Goal: Transaction & Acquisition: Purchase product/service

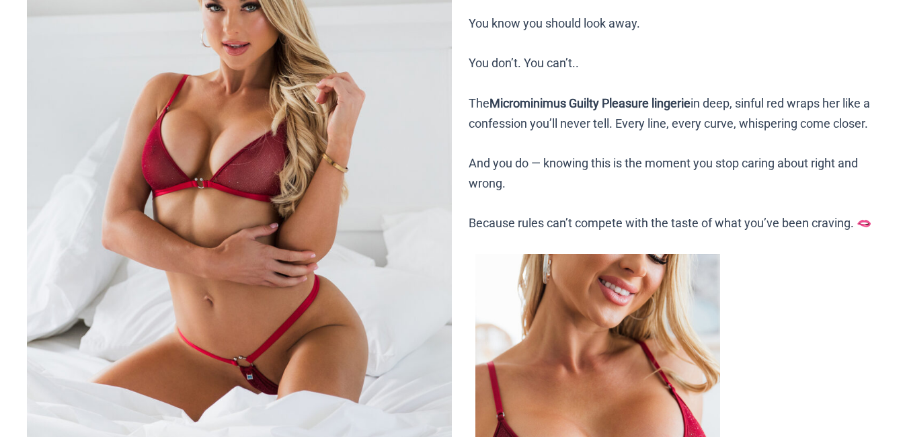
scroll to position [269, 0]
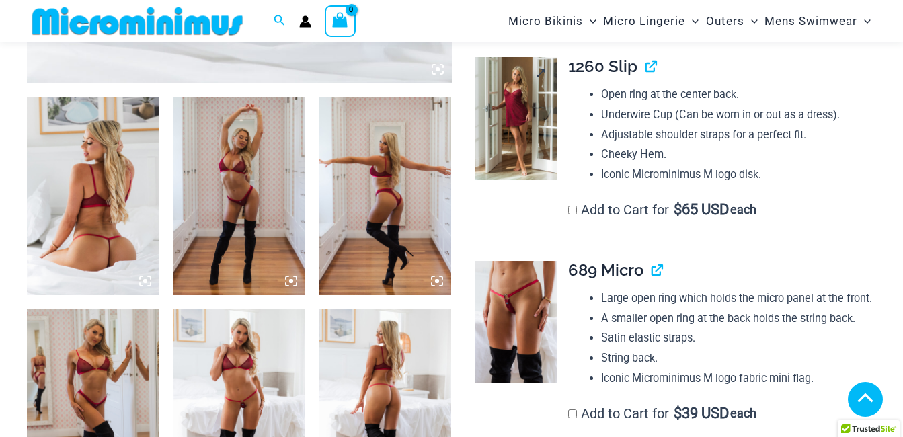
scroll to position [740, 0]
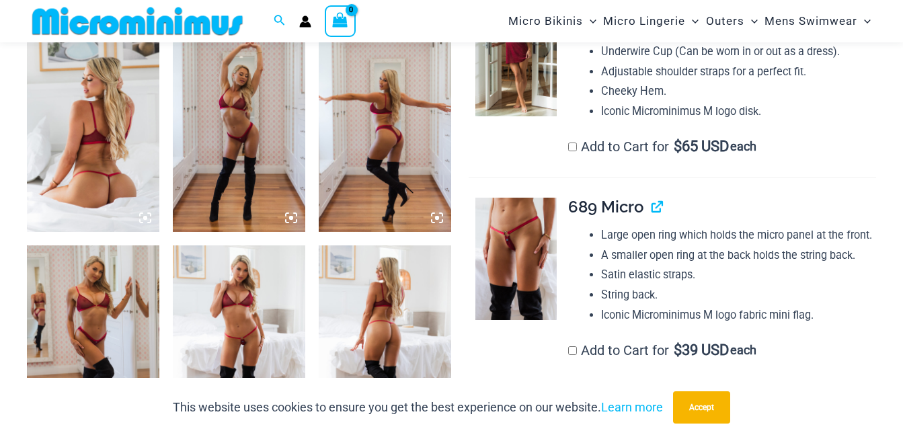
click at [507, 116] on img at bounding box center [516, 55] width 81 height 122
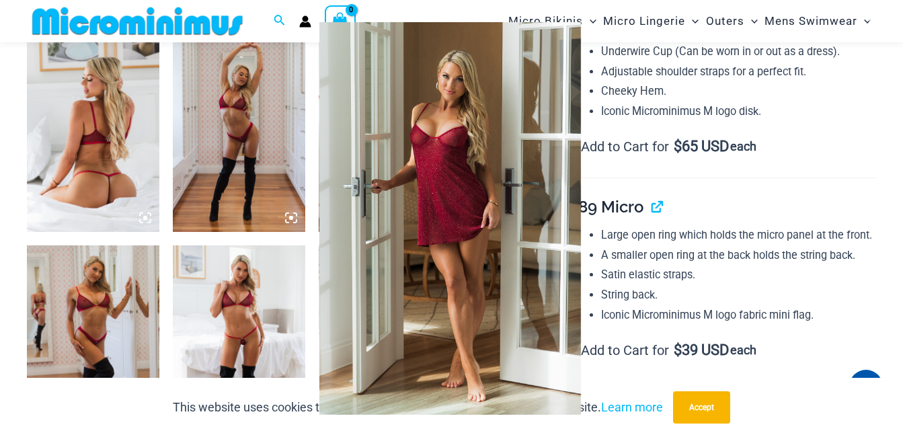
click at [715, 208] on div at bounding box center [451, 218] width 903 height 437
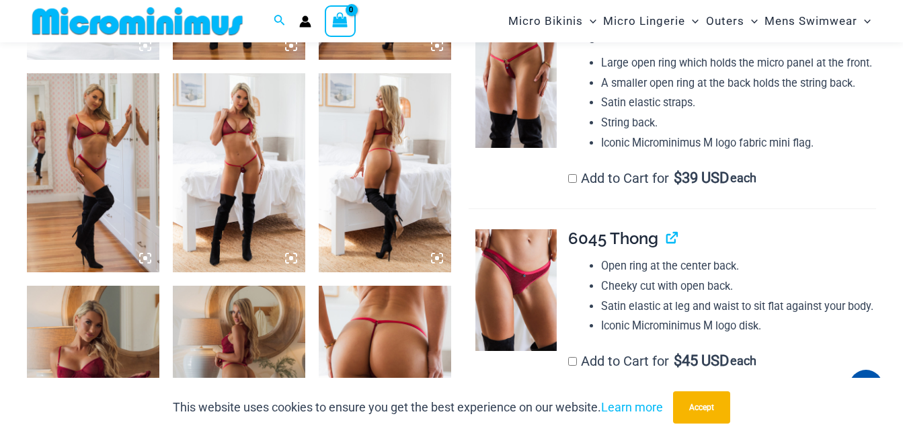
scroll to position [942, 0]
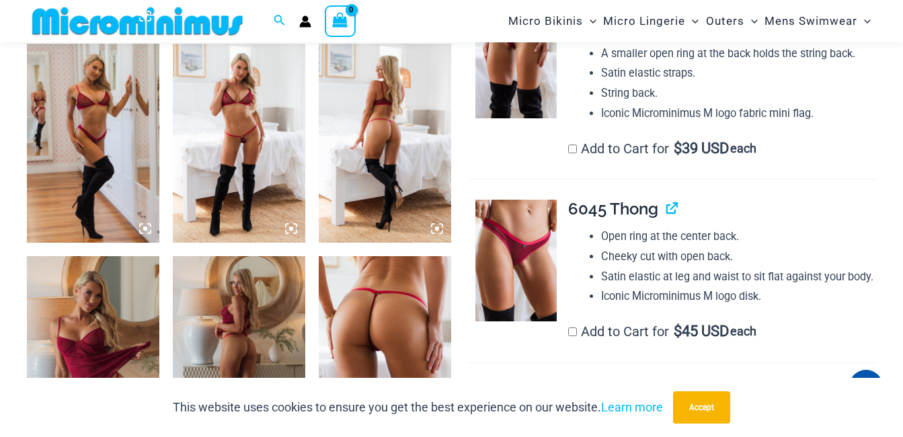
click at [525, 118] on img at bounding box center [516, 57] width 81 height 122
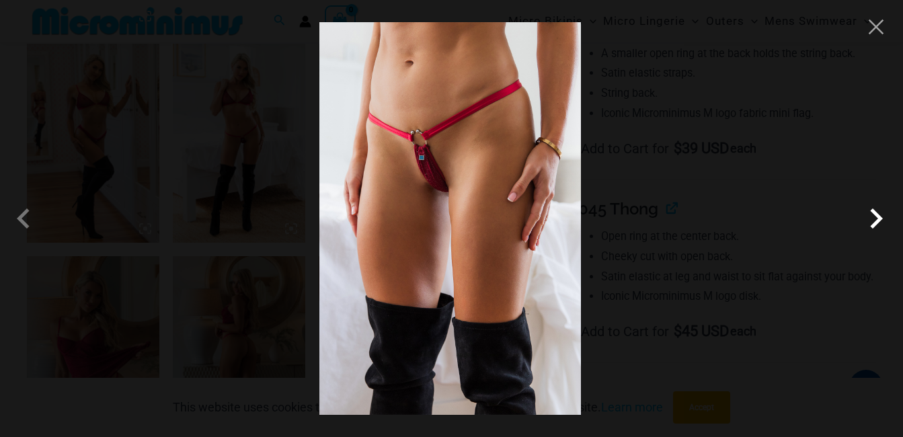
click at [875, 225] on span at bounding box center [876, 218] width 40 height 40
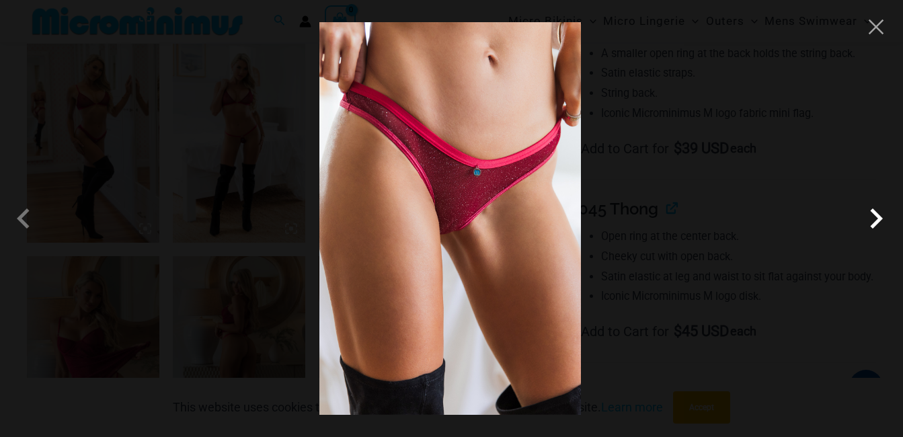
click at [874, 221] on span at bounding box center [876, 218] width 40 height 40
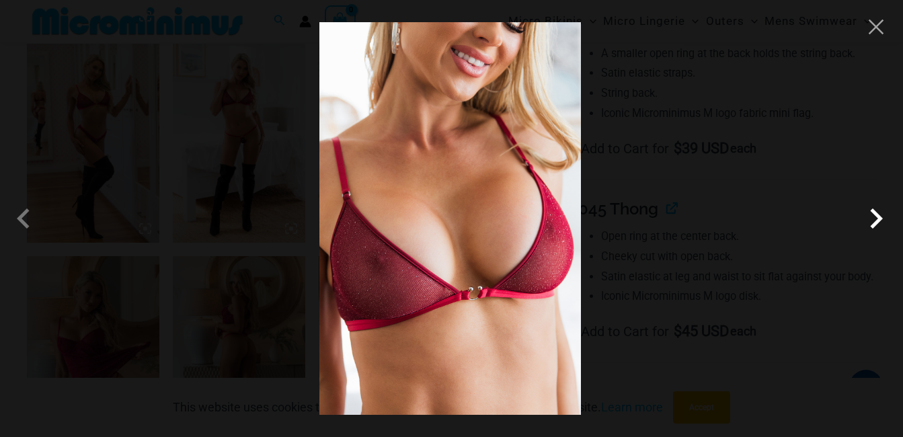
click at [874, 221] on span at bounding box center [876, 218] width 40 height 40
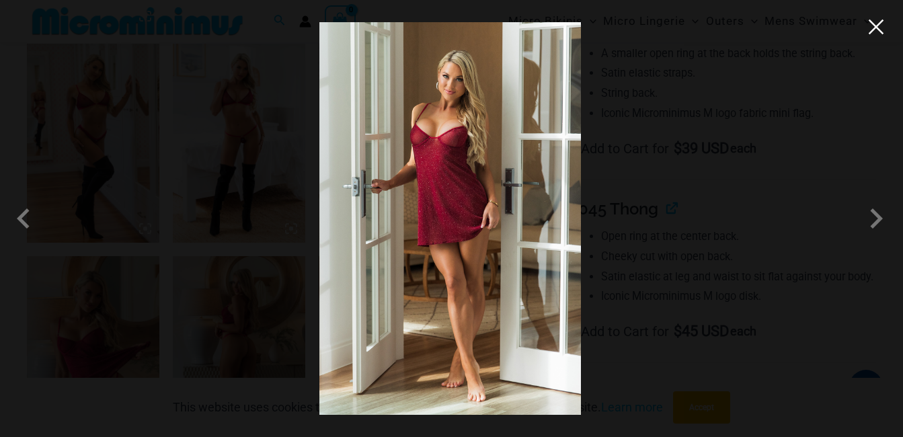
click at [874, 30] on button "Close" at bounding box center [876, 27] width 20 height 20
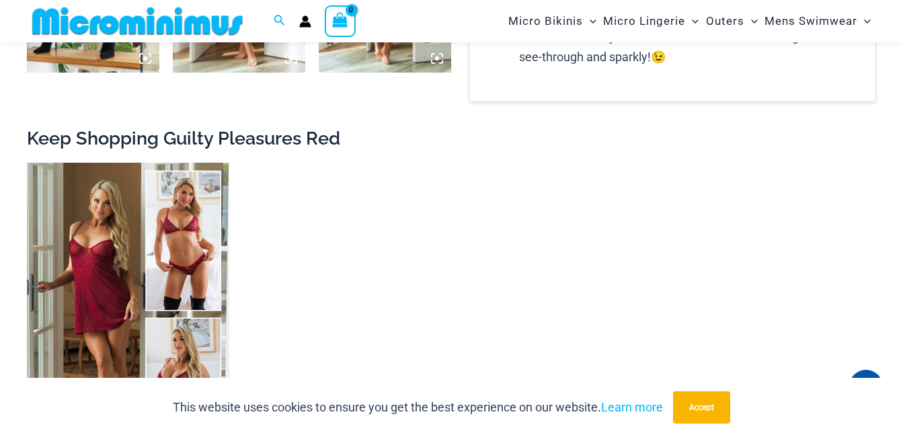
scroll to position [1480, 0]
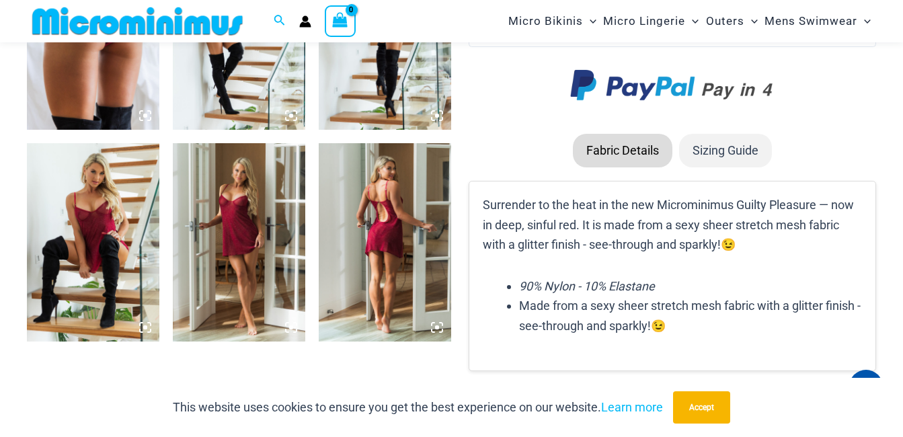
click at [387, 236] on img at bounding box center [385, 242] width 132 height 199
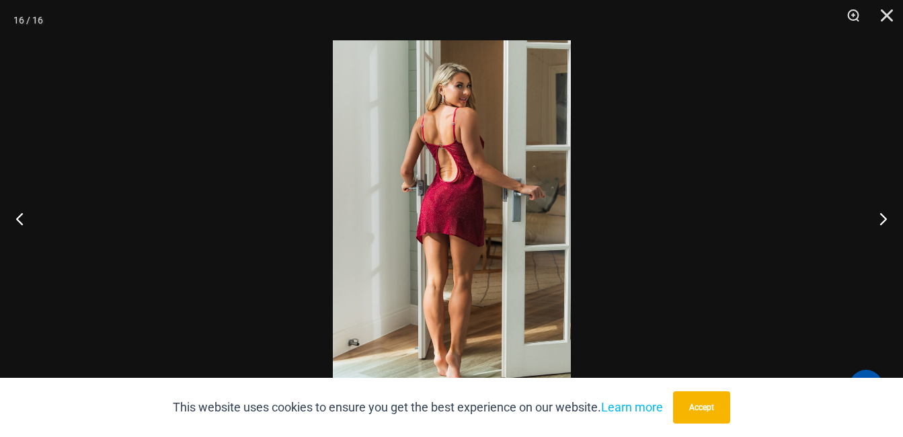
click at [402, 229] on img at bounding box center [452, 218] width 238 height 356
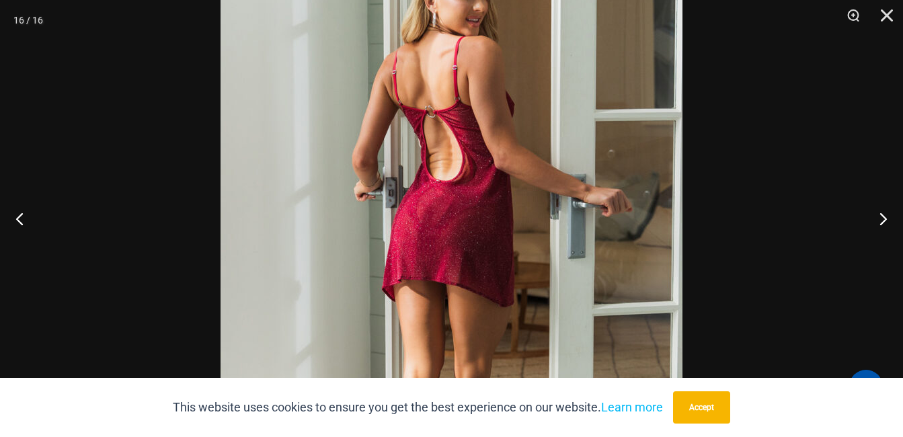
click at [449, 227] on img at bounding box center [452, 252] width 462 height 693
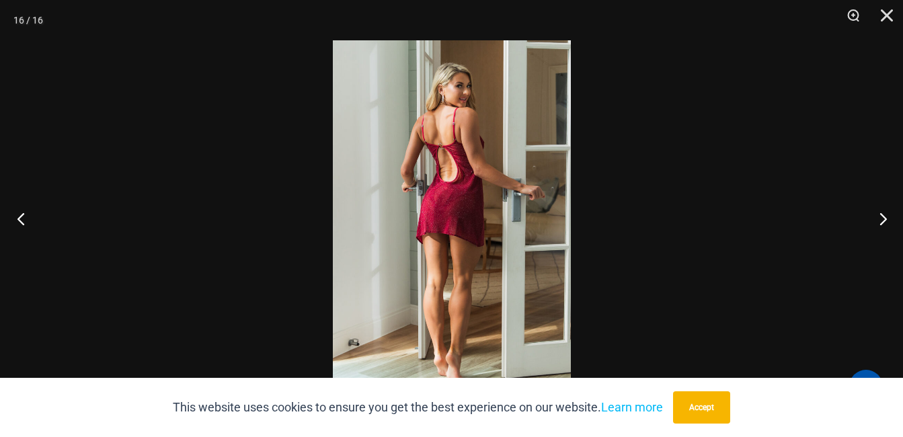
click at [23, 215] on button "Previous" at bounding box center [25, 218] width 50 height 67
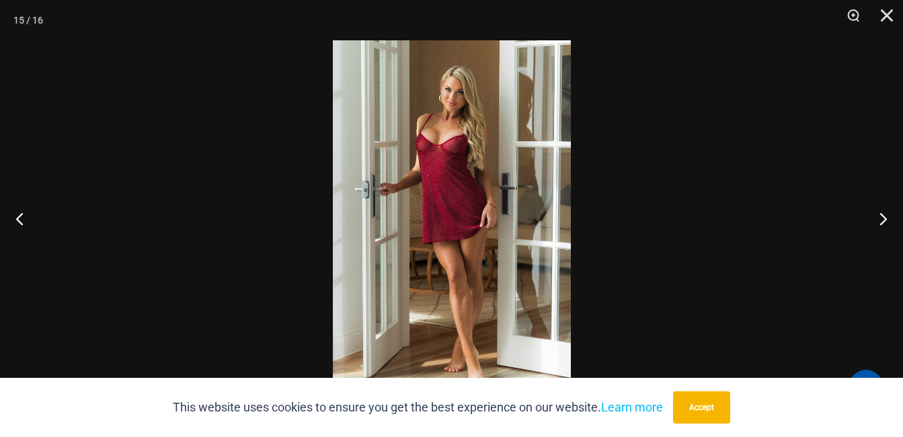
click at [467, 206] on img at bounding box center [452, 218] width 238 height 356
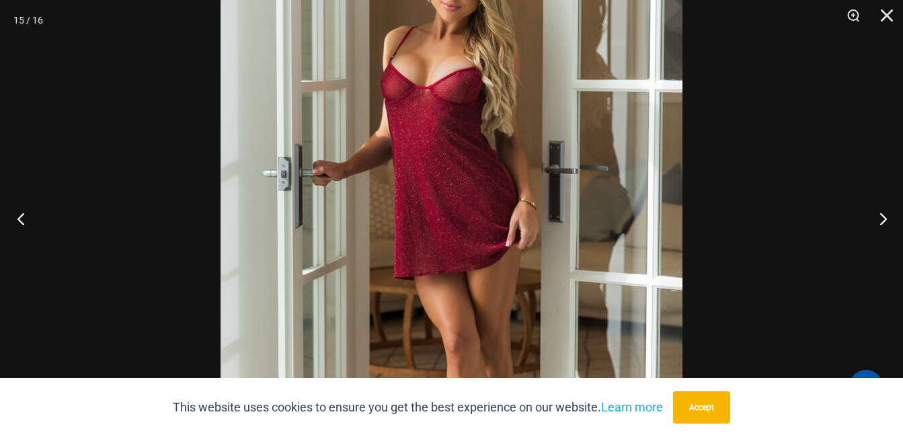
click at [15, 219] on button "Previous" at bounding box center [25, 218] width 50 height 67
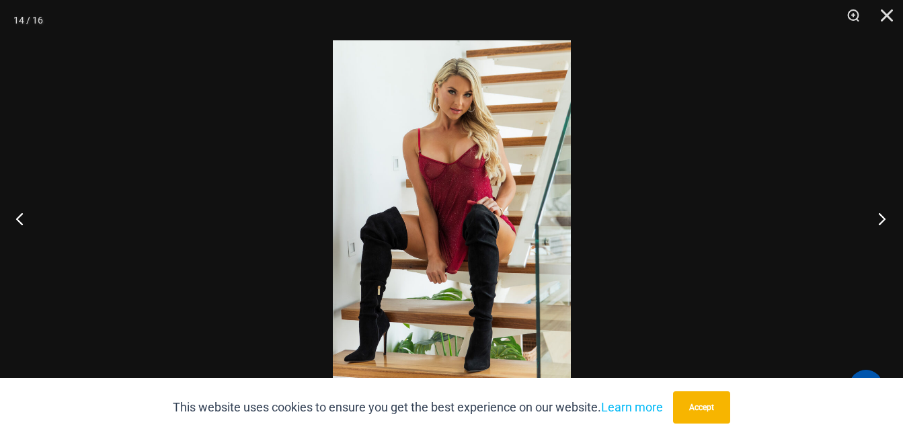
click at [876, 219] on button "Next" at bounding box center [878, 218] width 50 height 67
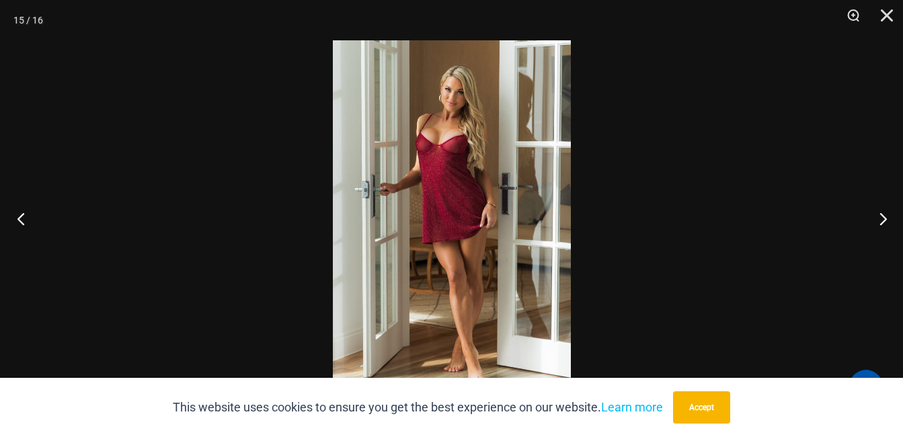
click at [26, 216] on button "Previous" at bounding box center [25, 218] width 50 height 67
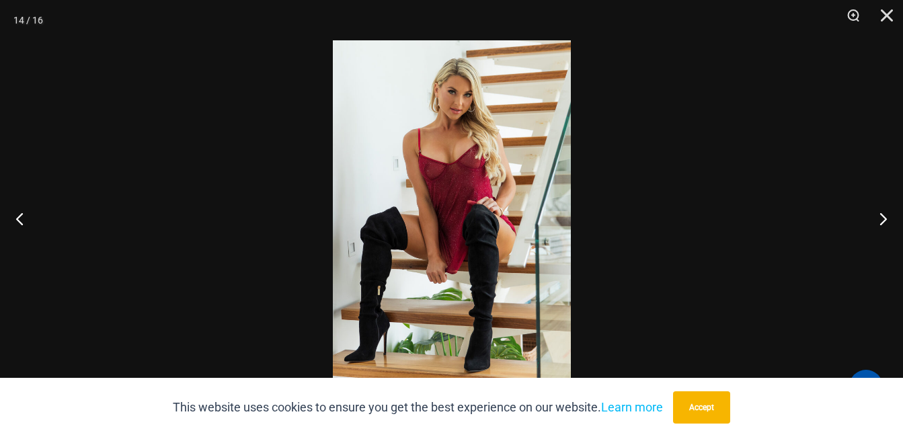
click at [399, 225] on img at bounding box center [452, 218] width 238 height 356
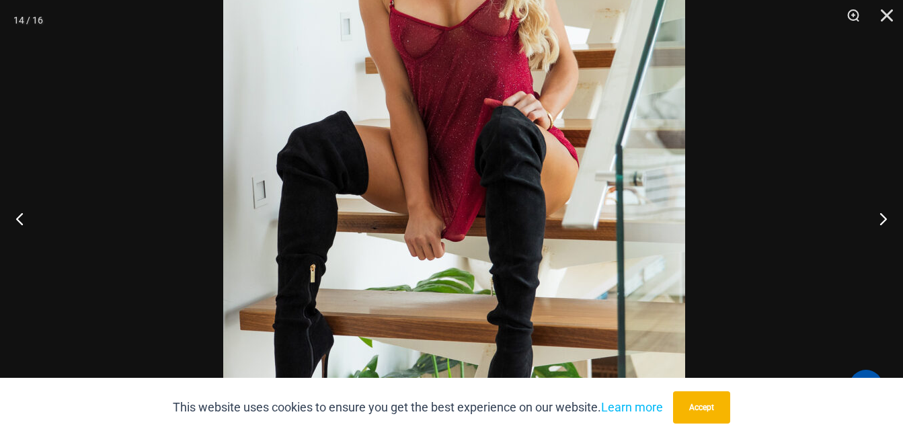
click at [615, 215] on img at bounding box center [454, 133] width 462 height 693
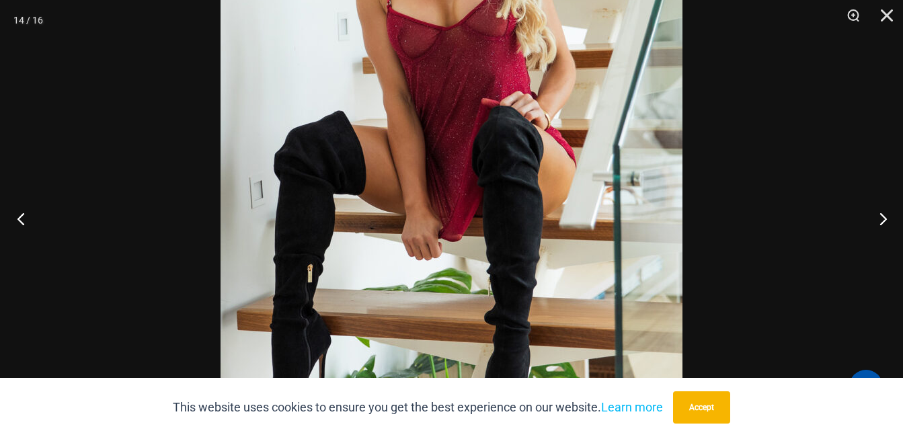
click at [20, 215] on button "Previous" at bounding box center [25, 218] width 50 height 67
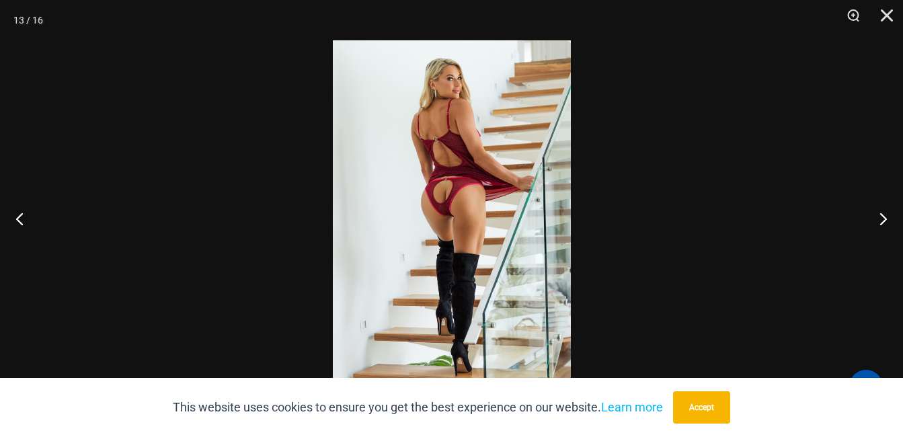
click at [457, 223] on img at bounding box center [452, 218] width 238 height 356
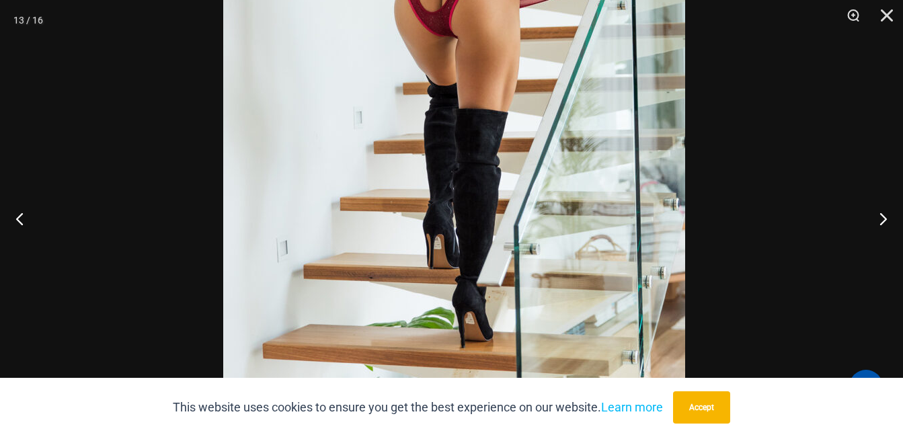
click at [505, 62] on img at bounding box center [454, 41] width 462 height 693
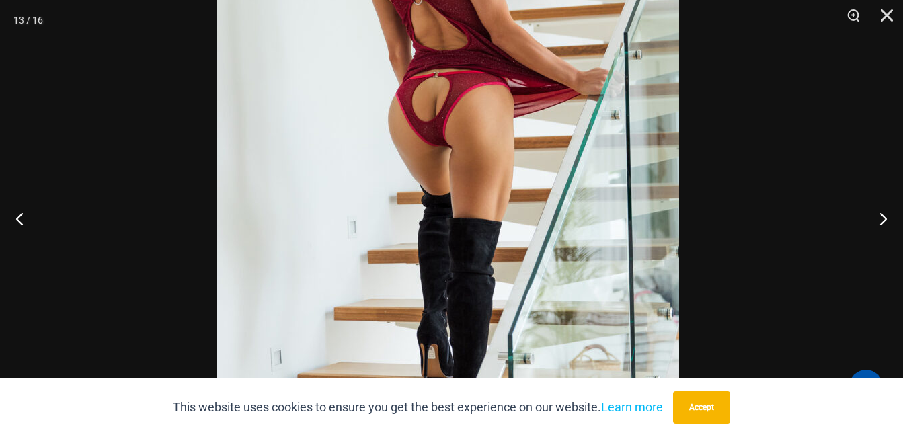
click at [625, 196] on img at bounding box center [448, 151] width 462 height 693
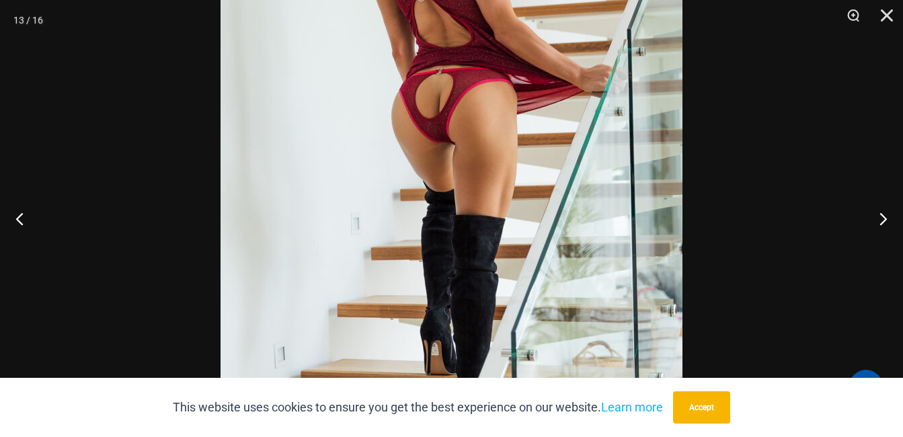
click at [235, 227] on img at bounding box center [452, 148] width 462 height 693
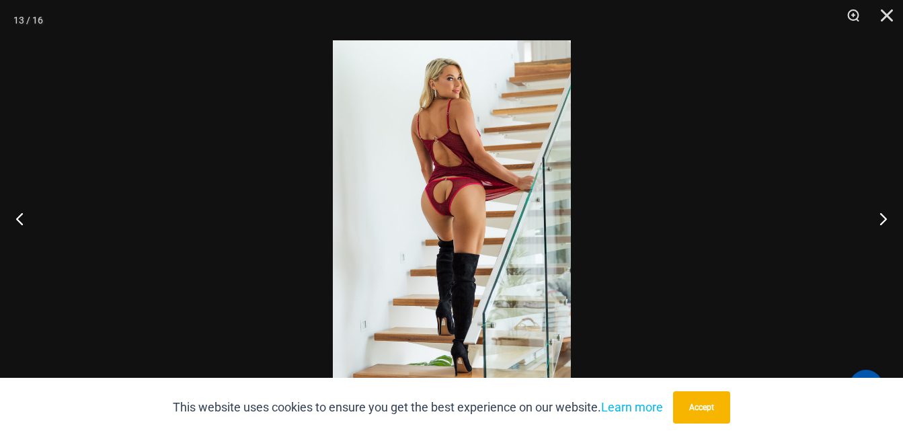
click at [473, 78] on img at bounding box center [452, 218] width 238 height 356
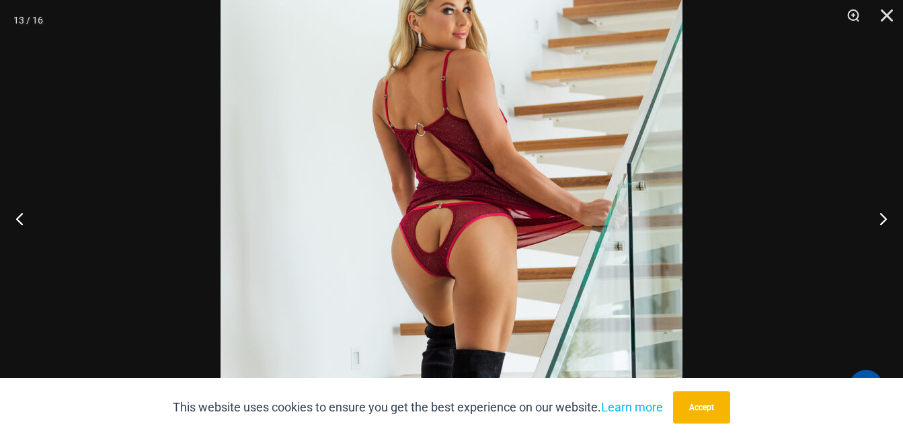
click at [655, 86] on img at bounding box center [452, 282] width 462 height 693
click at [22, 224] on button "Previous" at bounding box center [25, 218] width 50 height 67
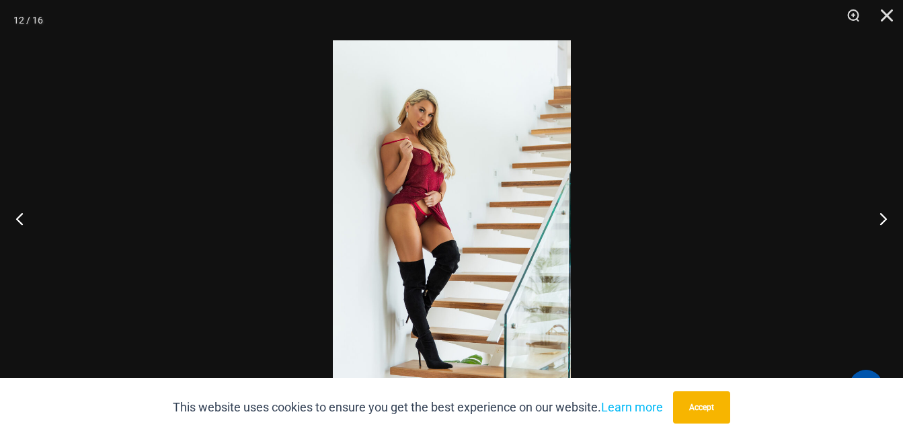
click at [423, 187] on img at bounding box center [452, 218] width 238 height 356
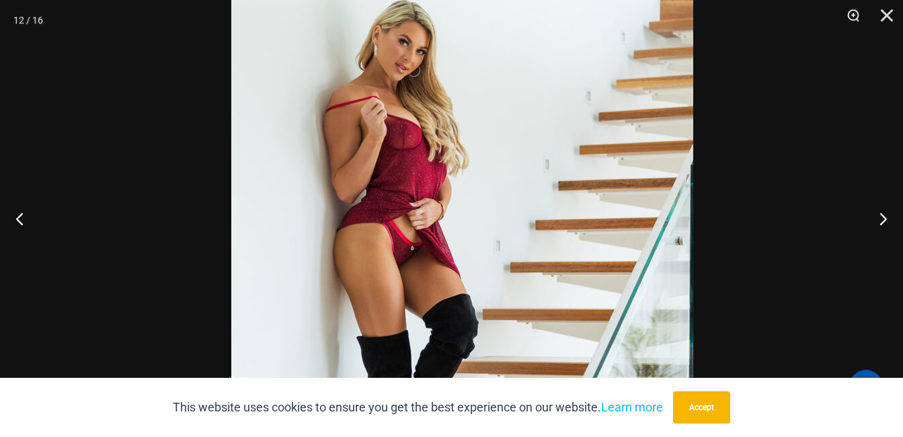
click at [465, 175] on img at bounding box center [462, 252] width 462 height 693
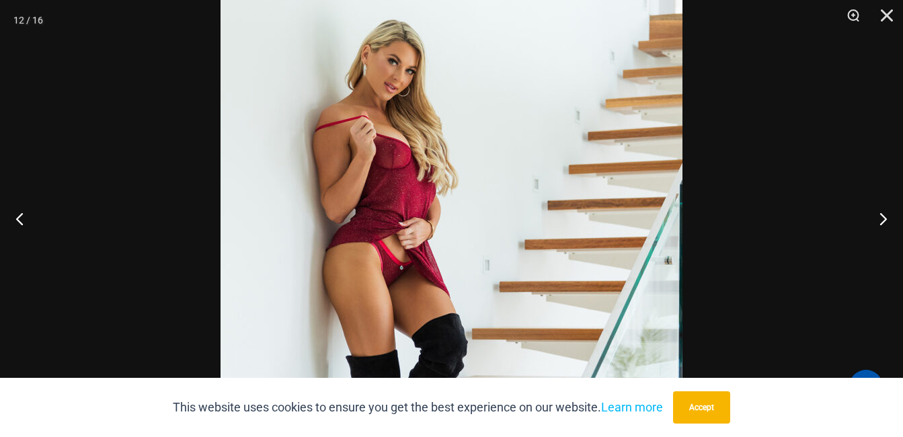
click at [549, 73] on img at bounding box center [452, 271] width 462 height 693
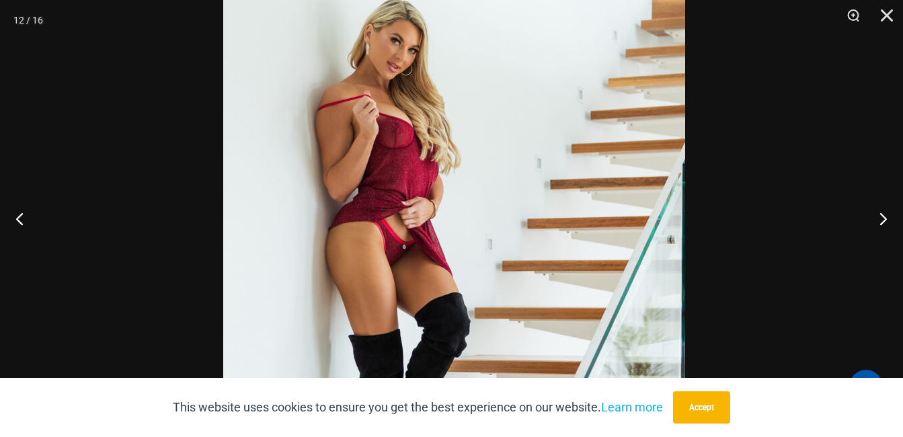
click at [589, 303] on img at bounding box center [454, 250] width 462 height 693
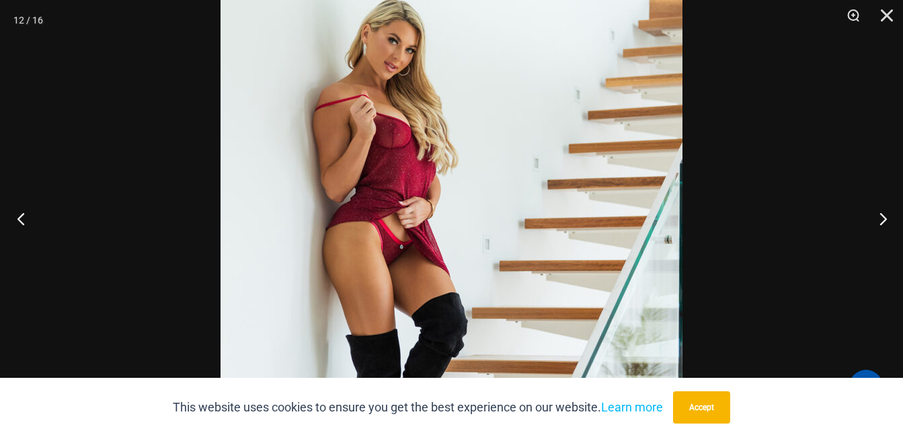
click at [20, 224] on button "Previous" at bounding box center [25, 218] width 50 height 67
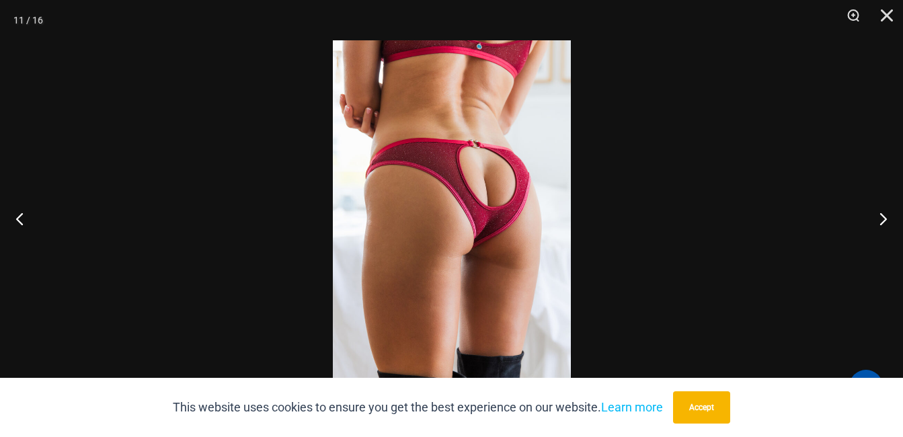
click at [441, 198] on img at bounding box center [452, 218] width 238 height 356
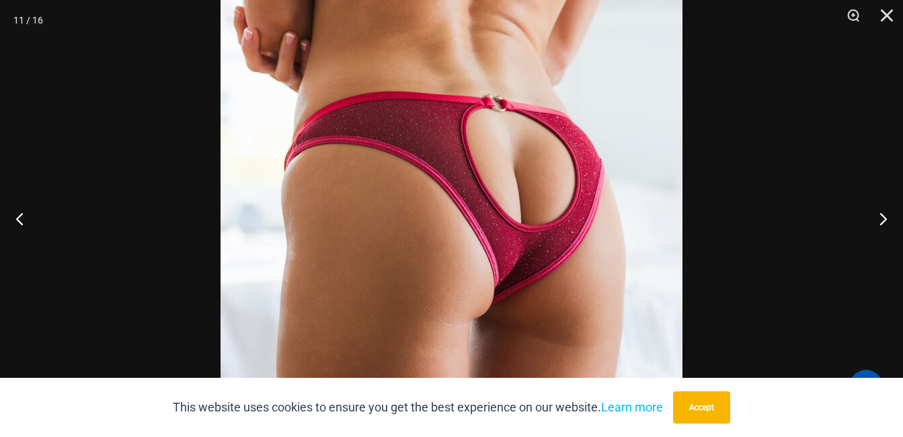
click at [597, 315] on img at bounding box center [452, 248] width 462 height 693
click at [20, 219] on button "Previous" at bounding box center [25, 218] width 50 height 67
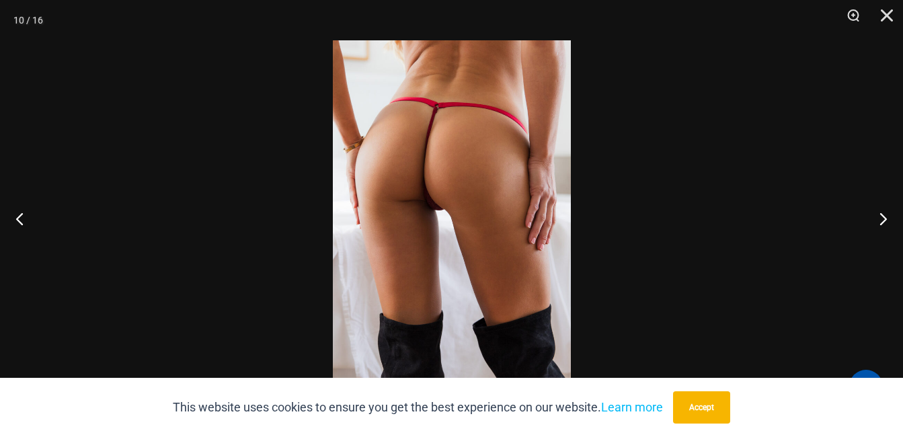
click at [400, 192] on img at bounding box center [452, 218] width 238 height 356
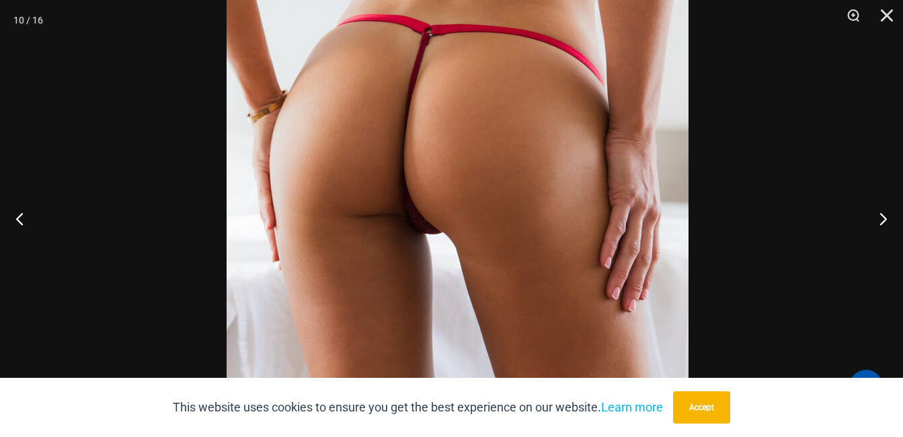
click at [358, 185] on img at bounding box center [458, 250] width 462 height 693
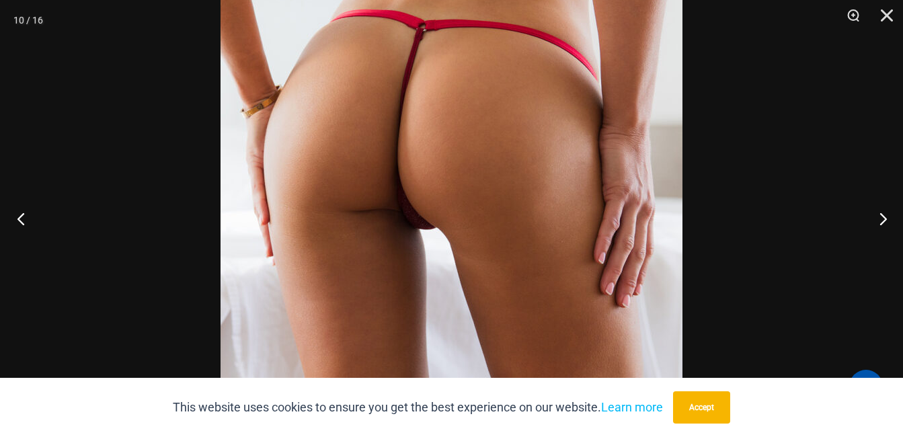
click at [24, 219] on button "Previous" at bounding box center [25, 218] width 50 height 67
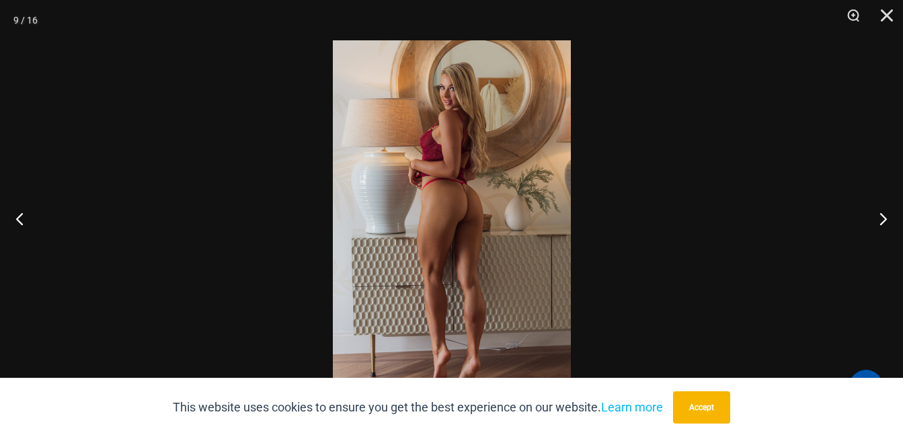
click at [477, 250] on img at bounding box center [452, 218] width 238 height 356
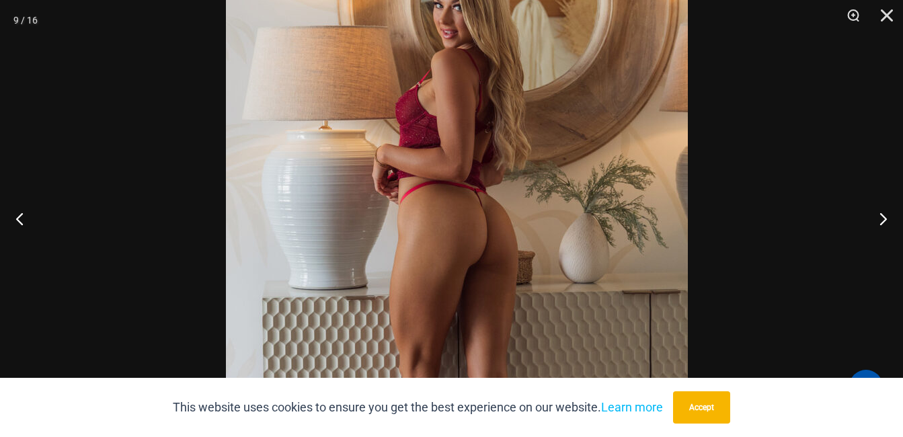
click at [495, 354] on img at bounding box center [457, 259] width 462 height 693
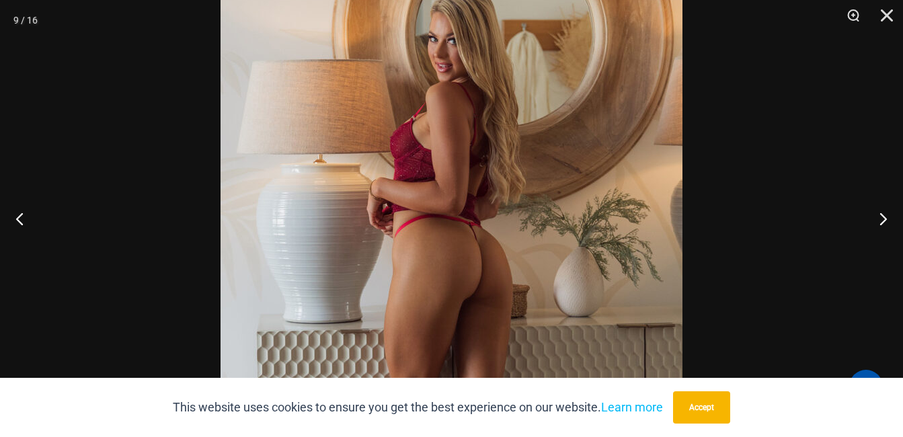
click at [428, 221] on img at bounding box center [452, 293] width 462 height 693
click at [25, 222] on button "Previous" at bounding box center [25, 218] width 50 height 67
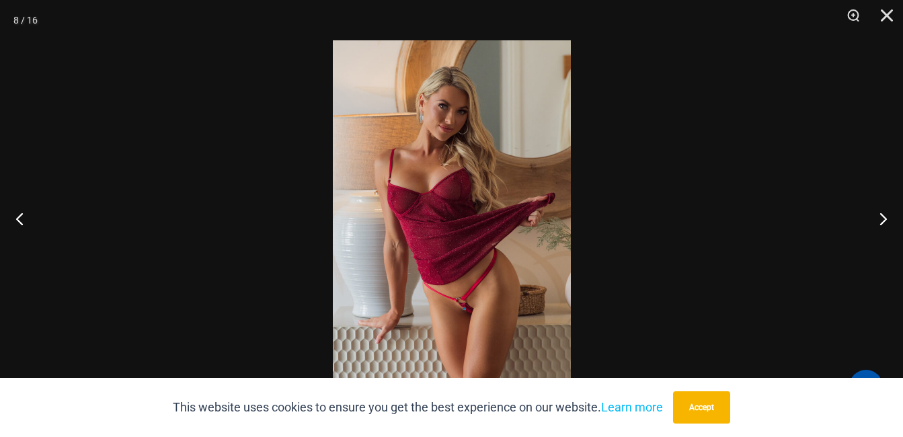
click at [447, 333] on img at bounding box center [452, 218] width 238 height 356
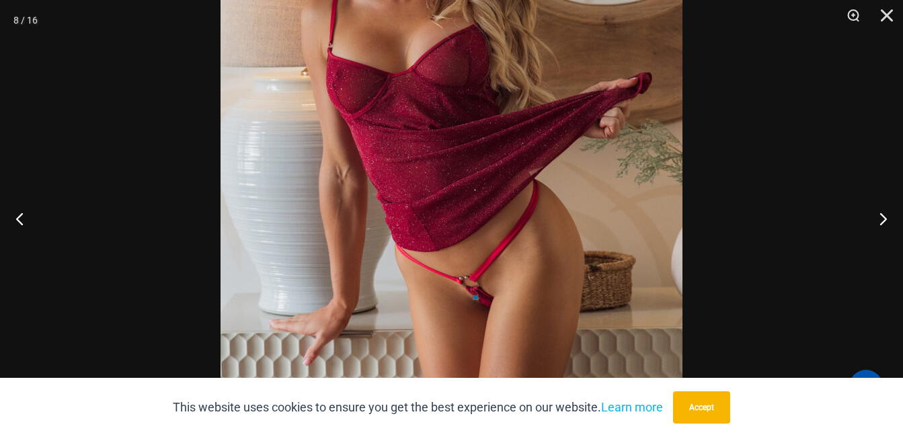
click at [449, 326] on img at bounding box center [452, 122] width 462 height 693
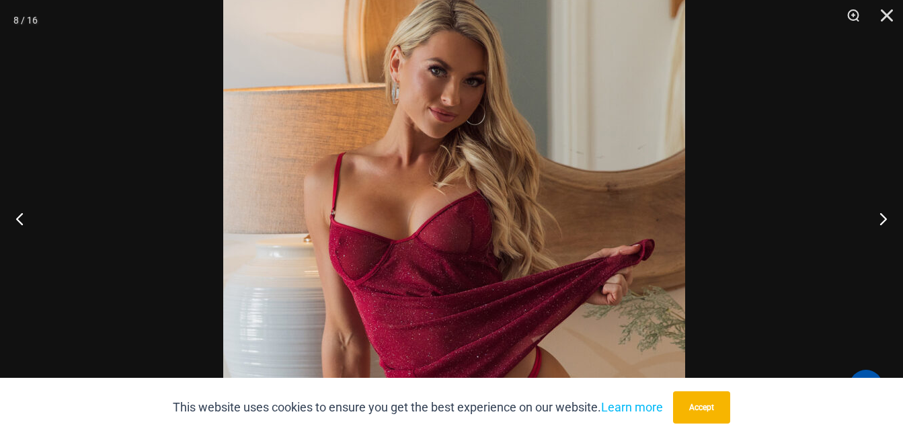
click at [451, 287] on img at bounding box center [454, 289] width 462 height 693
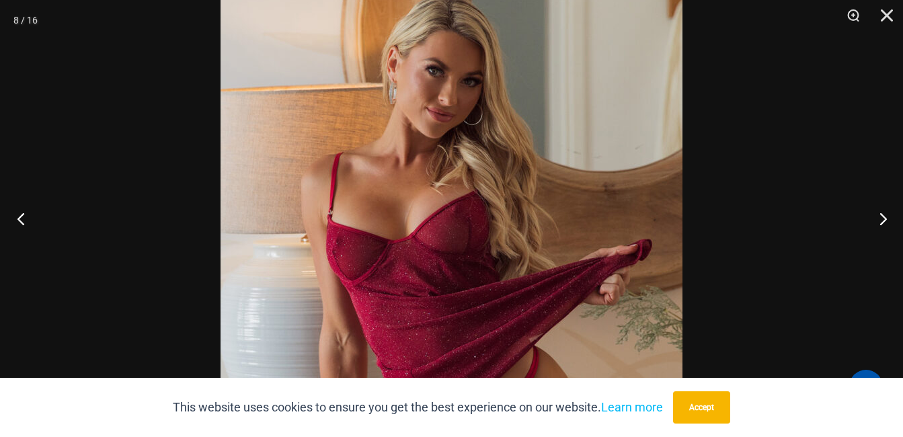
click at [23, 219] on button "Previous" at bounding box center [25, 218] width 50 height 67
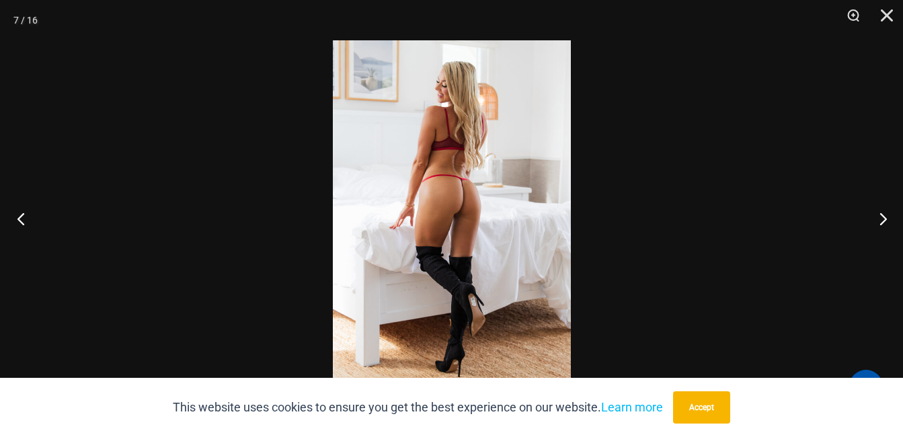
click at [23, 219] on button "Previous" at bounding box center [25, 218] width 50 height 67
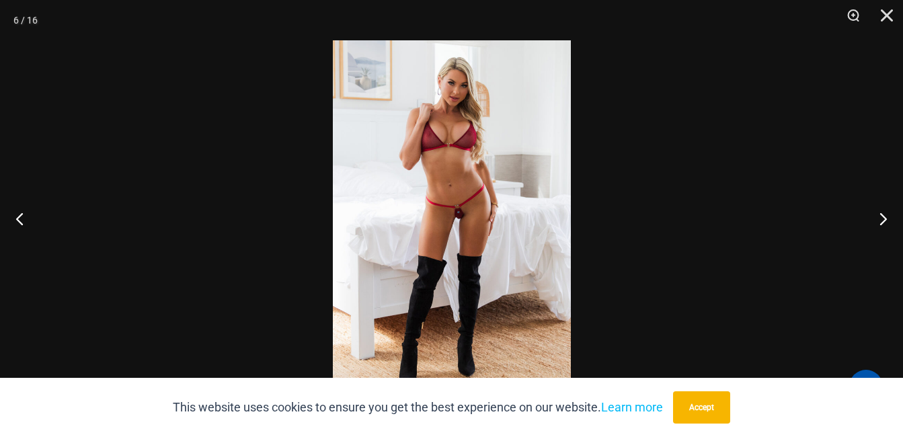
click at [469, 244] on img at bounding box center [452, 218] width 238 height 356
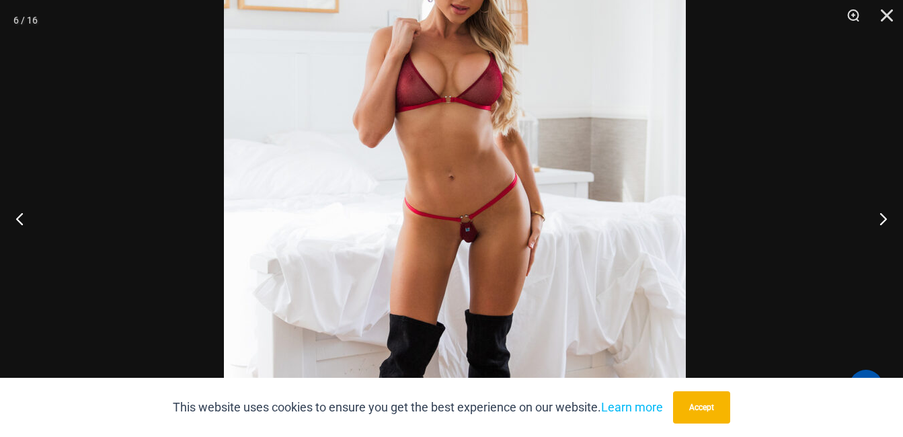
click at [625, 324] on img at bounding box center [455, 242] width 462 height 693
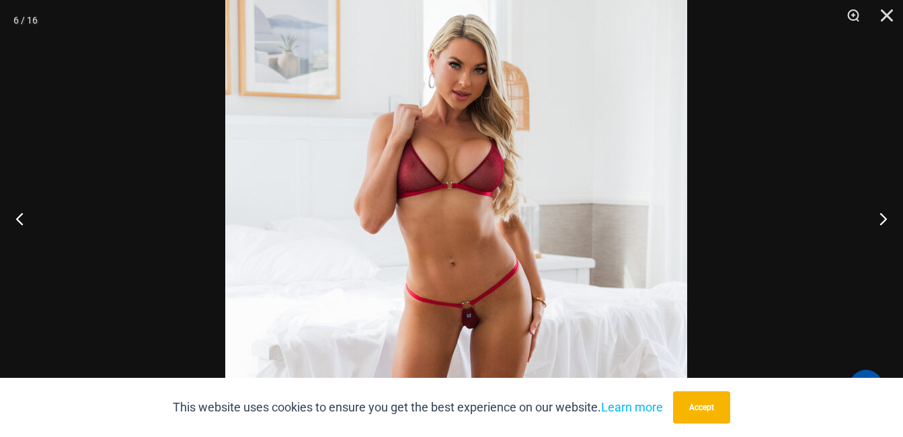
click at [627, 112] on img at bounding box center [456, 328] width 462 height 693
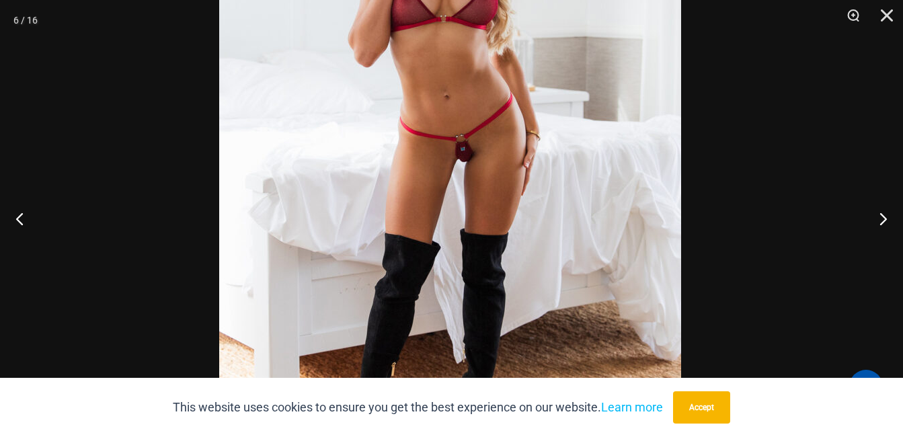
click at [623, 113] on img at bounding box center [450, 161] width 462 height 693
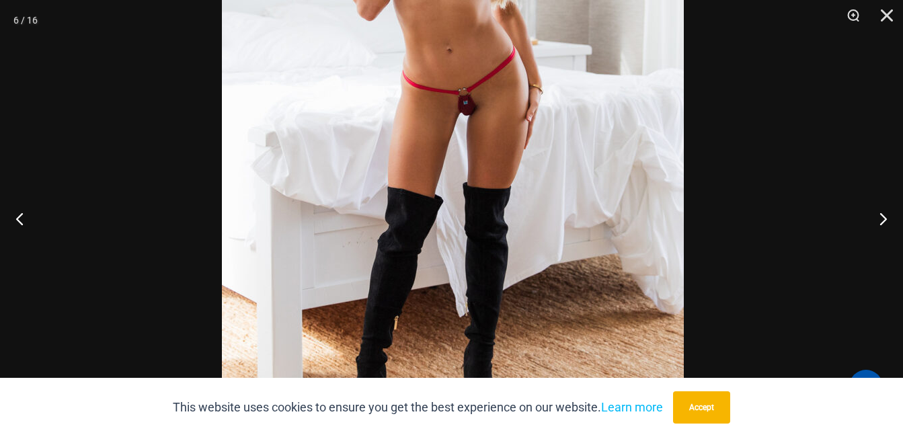
click at [599, 296] on img at bounding box center [453, 115] width 462 height 693
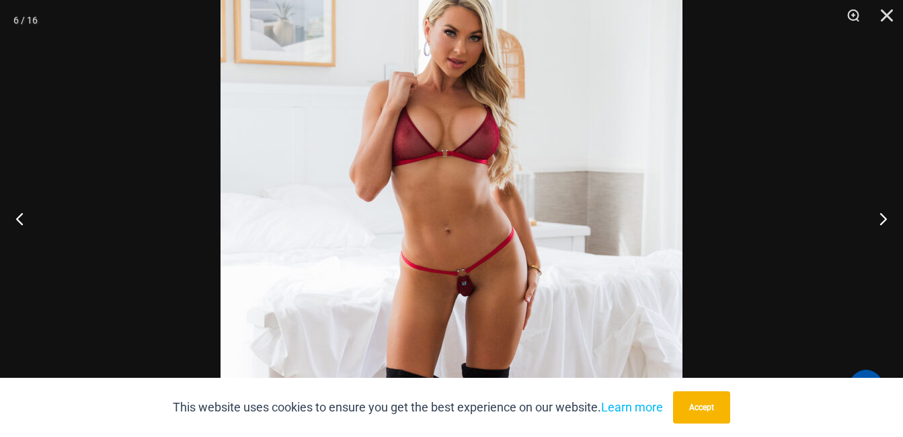
click at [588, 334] on img at bounding box center [452, 296] width 462 height 693
click at [20, 219] on button "Previous" at bounding box center [25, 218] width 50 height 67
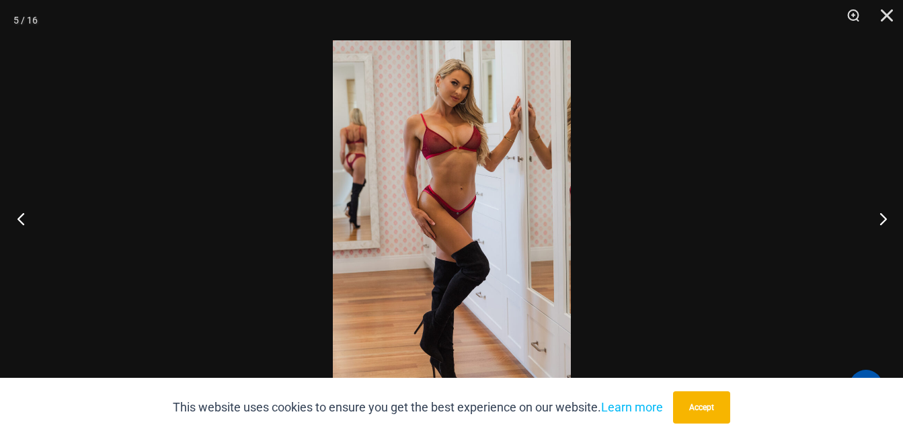
click at [20, 219] on button "Previous" at bounding box center [25, 218] width 50 height 67
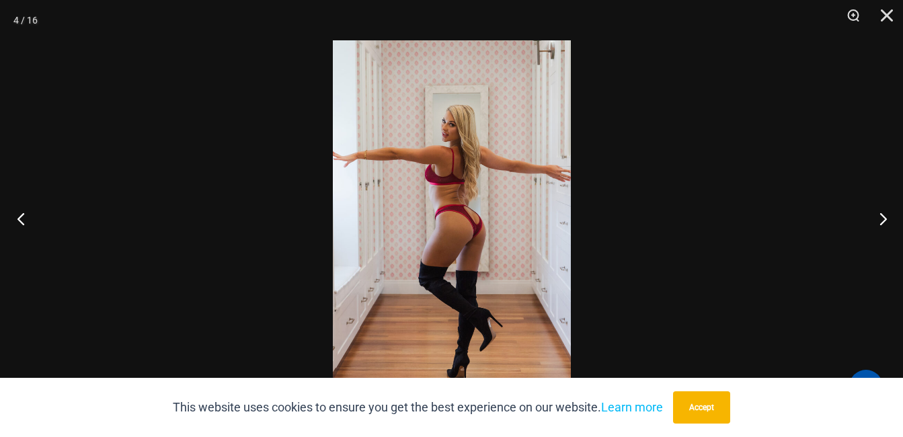
click at [22, 219] on button "Previous" at bounding box center [25, 218] width 50 height 67
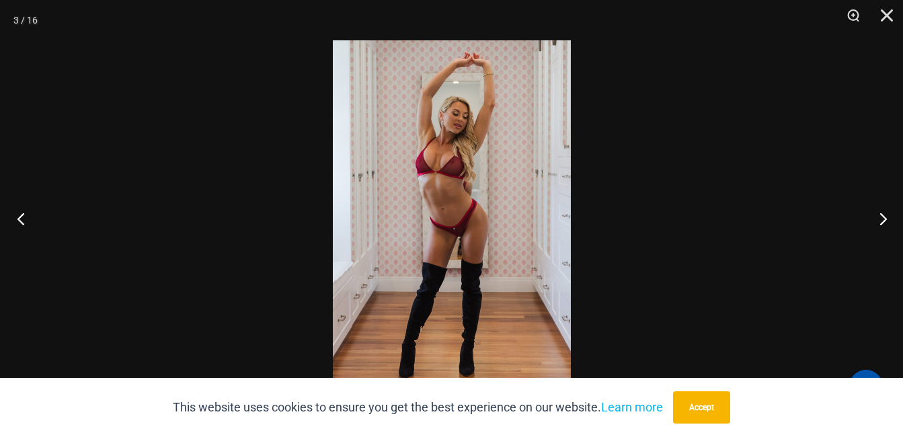
click at [22, 218] on button "Previous" at bounding box center [25, 218] width 50 height 67
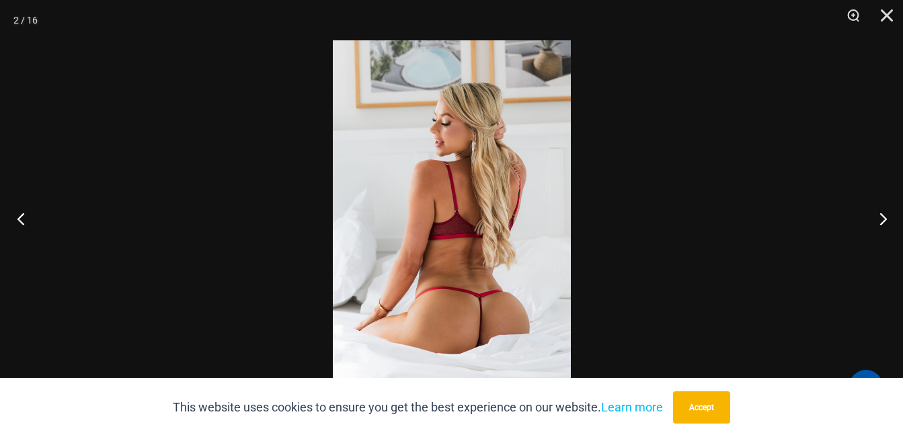
click at [22, 218] on button "Previous" at bounding box center [25, 218] width 50 height 67
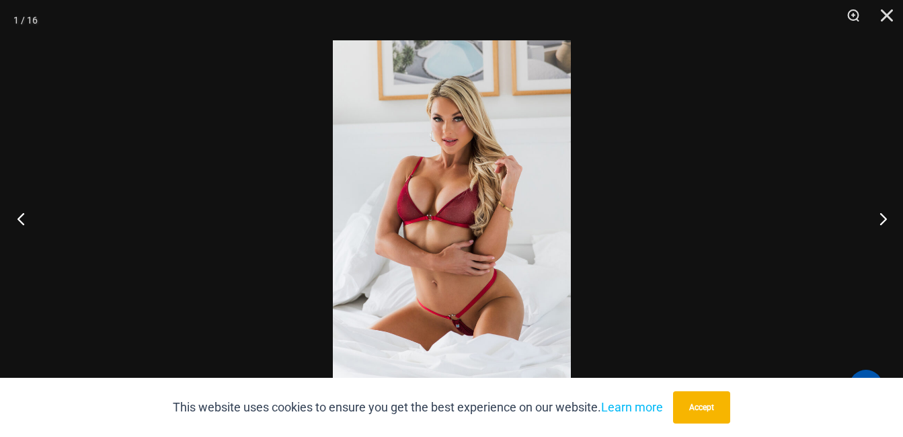
click at [22, 218] on button "Previous" at bounding box center [25, 218] width 50 height 67
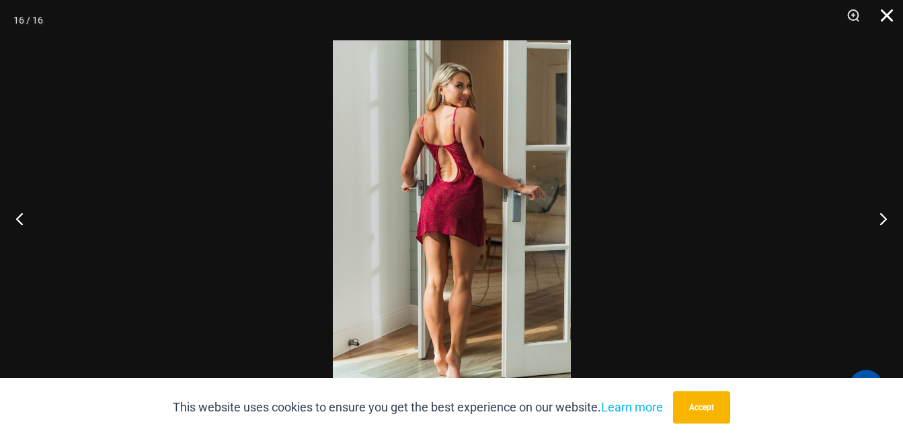
click at [886, 15] on button "Close" at bounding box center [883, 20] width 34 height 40
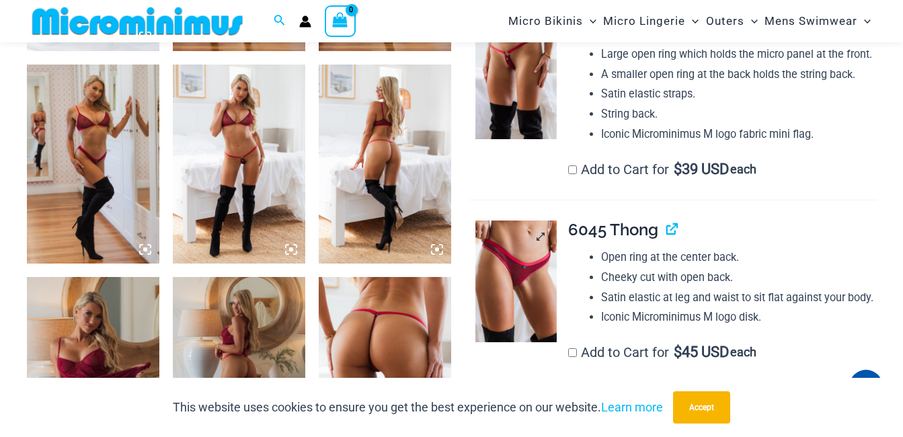
scroll to position [942, 0]
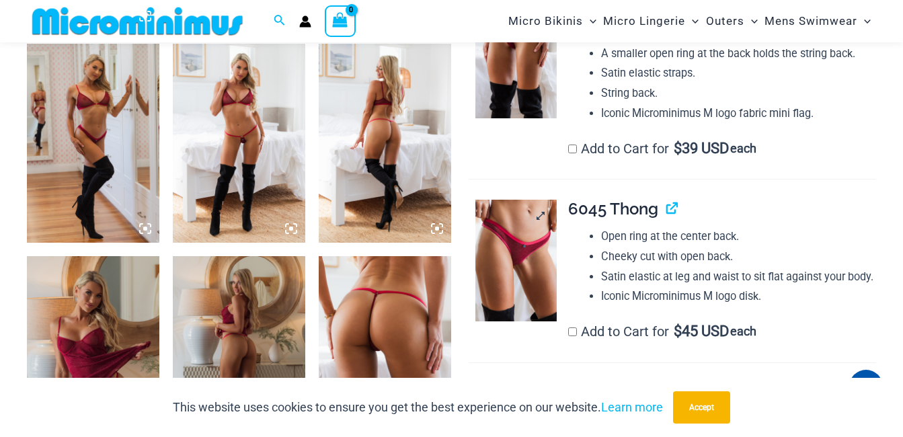
click at [528, 284] on img at bounding box center [516, 261] width 81 height 122
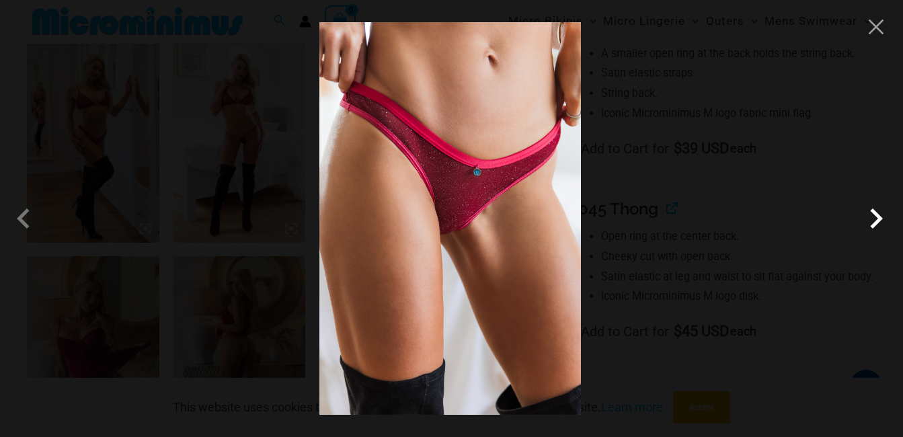
click at [877, 224] on span at bounding box center [876, 218] width 40 height 40
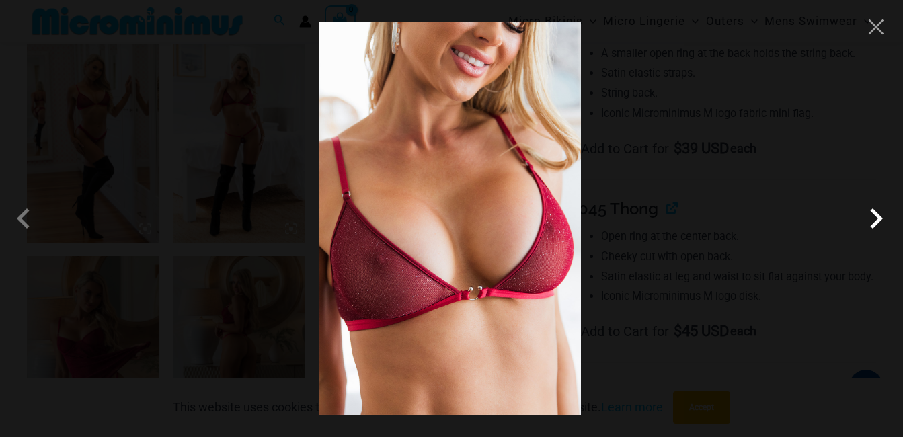
click at [877, 224] on span at bounding box center [876, 218] width 40 height 40
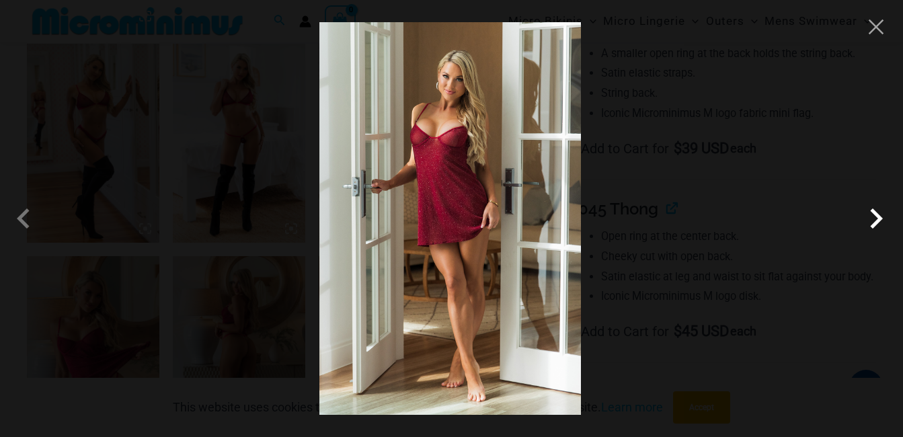
click at [877, 224] on span at bounding box center [876, 218] width 40 height 40
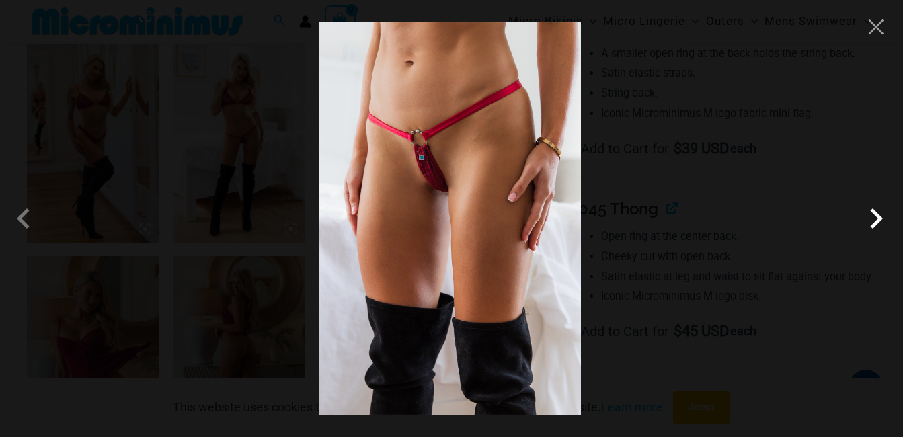
click at [877, 224] on span at bounding box center [876, 218] width 40 height 40
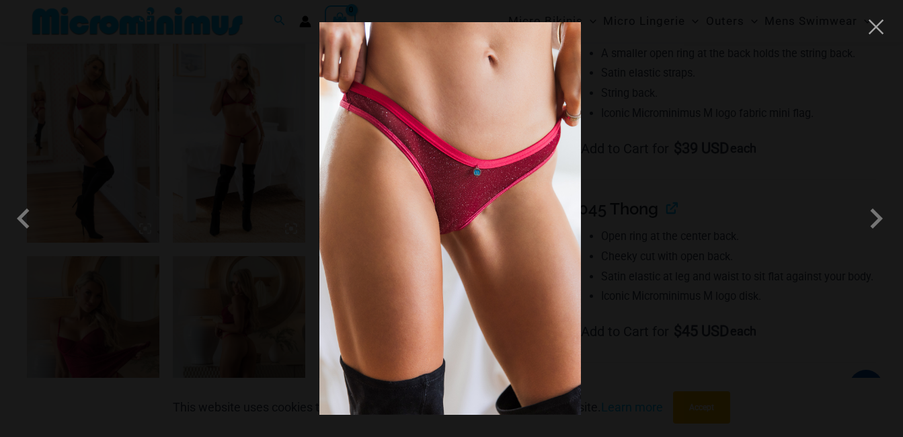
click at [871, 38] on div at bounding box center [451, 218] width 903 height 437
